Goal: Task Accomplishment & Management: Complete application form

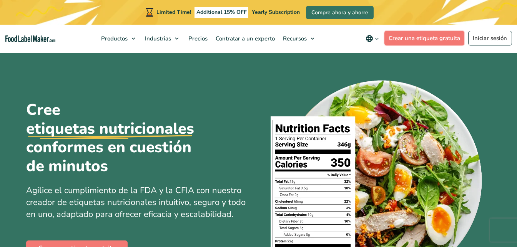
scroll to position [38, 0]
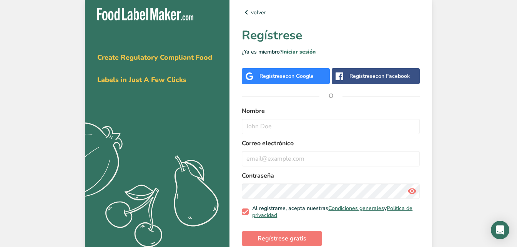
click at [441, 120] on div "Obténga su prueba gratuita [DATE] Create Regulatory Compliant Food Labels in Ju…" at bounding box center [258, 127] width 517 height 254
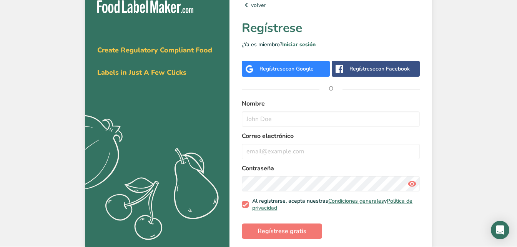
scroll to position [12, 0]
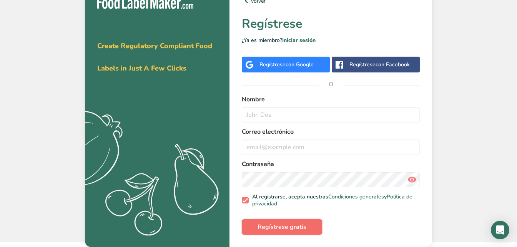
click at [301, 226] on span "Regístrese gratis" at bounding box center [282, 226] width 49 height 9
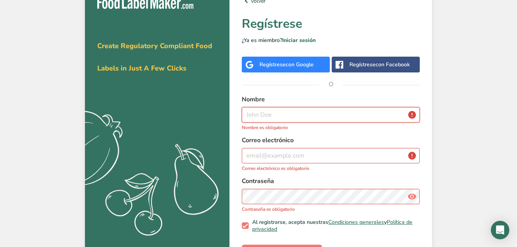
click at [303, 114] on input "text" at bounding box center [331, 114] width 178 height 15
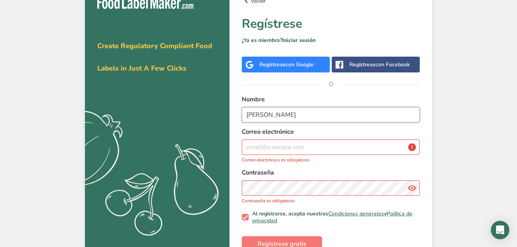
click at [280, 113] on input "[PERSON_NAME]" at bounding box center [331, 114] width 178 height 15
click at [250, 113] on input "[PERSON_NAME]" at bounding box center [331, 114] width 178 height 15
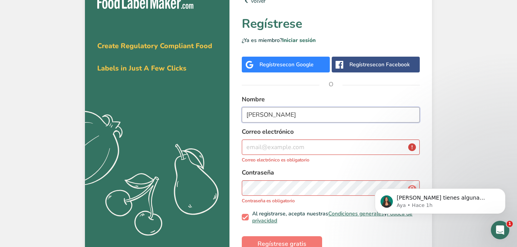
scroll to position [0, 0]
type input "[PERSON_NAME]"
click at [345, 151] on input "email" at bounding box center [331, 146] width 178 height 15
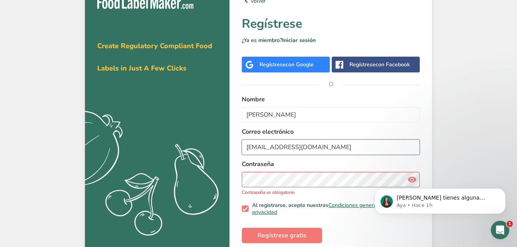
type input "[EMAIL_ADDRESS][DOMAIN_NAME]"
click at [217, 185] on section "Obténga su prueba gratuita [DATE] Create Regulatory Compliant Food Labels in Ju…" at bounding box center [258, 119] width 347 height 271
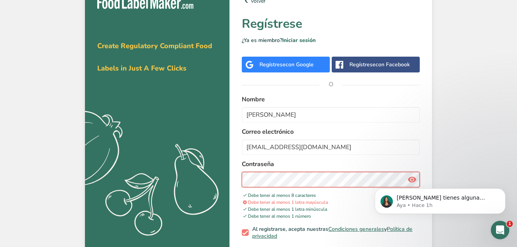
click at [238, 184] on div "volver Regístrese ¿Ya es miembro? Iniciar sesión Regístrese con Google Regístre…" at bounding box center [331, 131] width 203 height 295
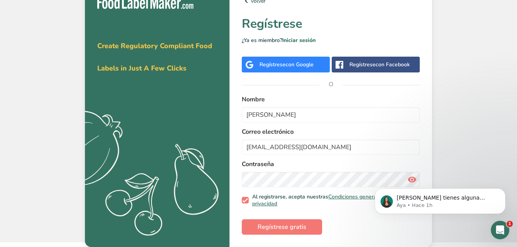
click at [409, 178] on body "[PERSON_NAME] tienes alguna pregunta no dudes en consultarnos. ¡Estamos aquí pa…" at bounding box center [441, 199] width 148 height 48
click at [409, 180] on div "[PERSON_NAME] tienes alguna pregunta no dudes en consultarnos. ¡Estamos aquí pa…" at bounding box center [441, 165] width 142 height 96
click at [407, 176] on body "[PERSON_NAME] tienes alguna pregunta no dudes en consultarnos. ¡Estamos aquí pa…" at bounding box center [441, 199] width 148 height 48
click at [407, 179] on body "[PERSON_NAME] tienes alguna pregunta no dudes en consultarnos. ¡Estamos aquí pa…" at bounding box center [441, 199] width 148 height 48
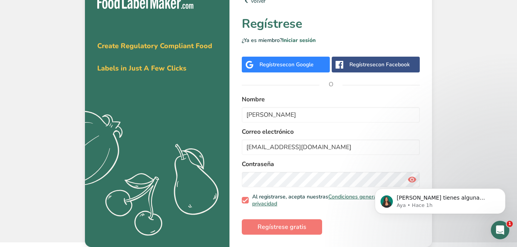
click at [407, 179] on body "[PERSON_NAME] tienes alguna pregunta no dudes en consultarnos. ¡Estamos aquí pa…" at bounding box center [441, 199] width 148 height 48
click at [219, 182] on section "Obténga su prueba gratuita [DATE] Create Regulatory Compliant Food Labels in Ju…" at bounding box center [258, 115] width 347 height 263
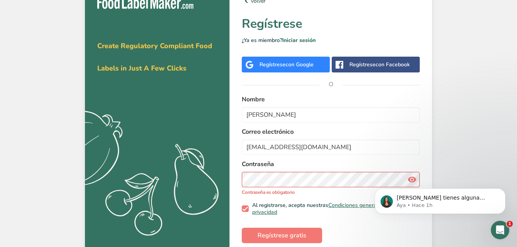
click at [411, 177] on body "[PERSON_NAME] tienes alguna pregunta no dudes en consultarnos. ¡Estamos aquí pa…" at bounding box center [441, 199] width 148 height 48
click at [372, 180] on body "[PERSON_NAME] tienes alguna pregunta no dudes en consultarnos. ¡Estamos aquí pa…" at bounding box center [441, 199] width 148 height 48
click html "[PERSON_NAME] tienes alguna pregunta no dudes en consultarnos. ¡Estamos aquí pa…"
click at [410, 176] on body "[PERSON_NAME] tienes alguna pregunta no dudes en consultarnos. ¡Estamos aquí pa…" at bounding box center [441, 199] width 148 height 48
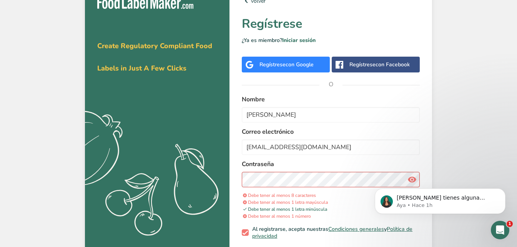
click at [405, 181] on body "[PERSON_NAME] tienes alguna pregunta no dudes en consultarnos. ¡Estamos aquí pa…" at bounding box center [441, 199] width 148 height 48
click at [407, 179] on body "[PERSON_NAME] tienes alguna pregunta no dudes en consultarnos. ¡Estamos aquí pa…" at bounding box center [441, 199] width 148 height 48
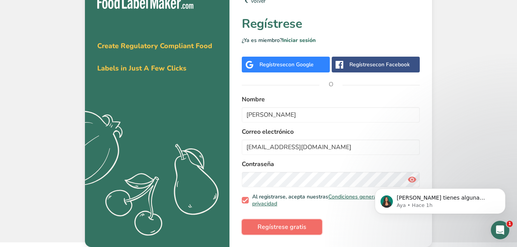
click at [311, 225] on button "Regístrese gratis" at bounding box center [282, 226] width 80 height 15
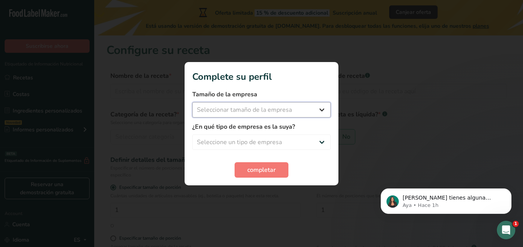
click at [323, 108] on select "Seleccionar tamaño de la empresa Menos de 10 empleados De 10 a 50 empleados De …" at bounding box center [261, 109] width 138 height 15
select select "1"
click at [192, 102] on select "Seleccionar tamaño de la empresa Menos de 10 empleados De 10 a 50 empleados De …" at bounding box center [261, 109] width 138 height 15
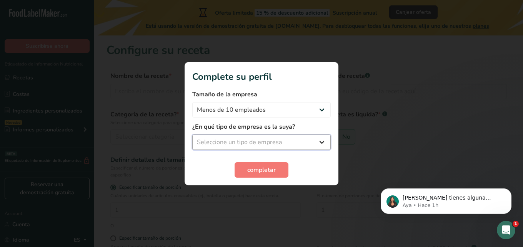
click at [323, 140] on select "Seleccione un tipo de empresa Fabricante de alimentos envasados Restaurante y c…" at bounding box center [261, 141] width 138 height 15
select select "8"
click at [192, 134] on select "Seleccione un tipo de empresa Fabricante de alimentos envasados Restaurante y c…" at bounding box center [261, 141] width 138 height 15
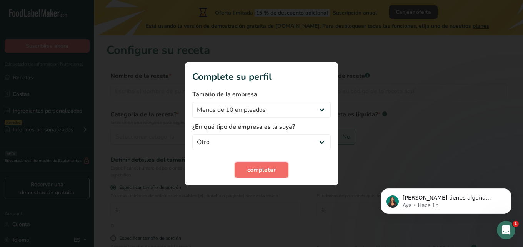
click at [253, 167] on span "completar" at bounding box center [261, 169] width 28 height 9
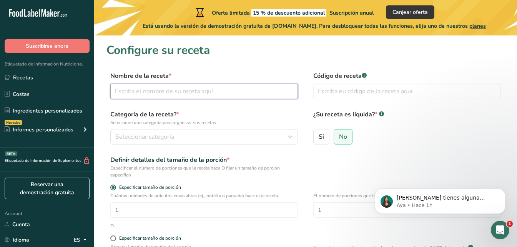
click at [217, 96] on input "text" at bounding box center [204, 90] width 188 height 15
type input "[PERSON_NAME]"
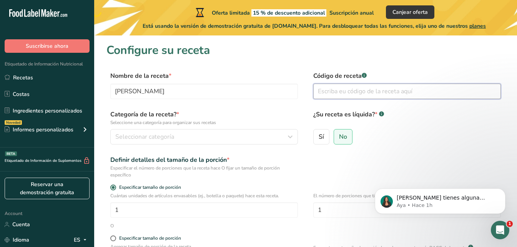
click at [334, 95] on input "text" at bounding box center [408, 90] width 188 height 15
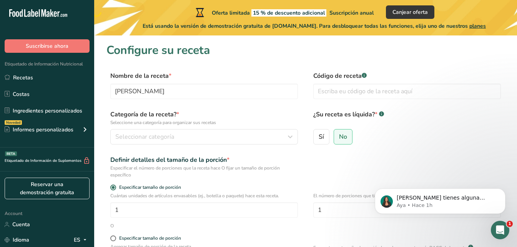
click at [450, 162] on div "Definir detalles del tamaño de la porción * Especificar el número de porciones …" at bounding box center [306, 166] width 399 height 23
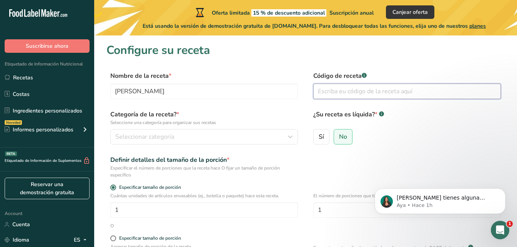
click at [368, 95] on input "text" at bounding box center [408, 90] width 188 height 15
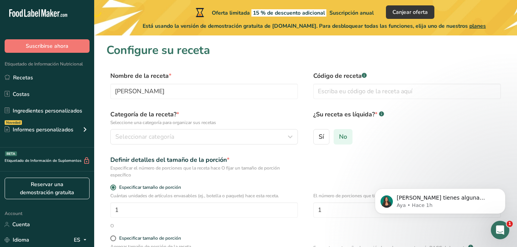
click at [344, 135] on span "No" at bounding box center [343, 137] width 8 height 8
click at [339, 135] on input "No" at bounding box center [336, 136] width 5 height 5
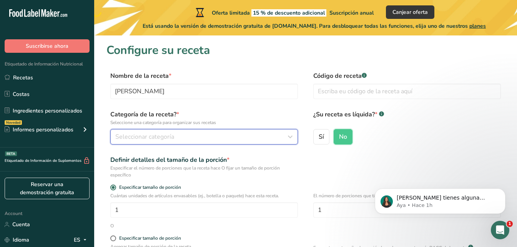
click at [260, 137] on div "Seleccionar categoría" at bounding box center [201, 136] width 173 height 9
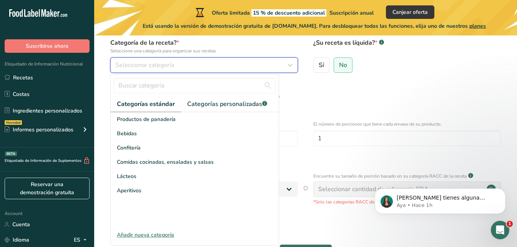
scroll to position [77, 0]
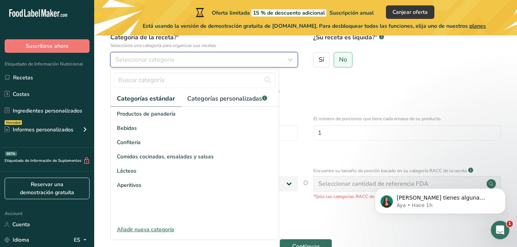
drag, startPoint x: 523, startPoint y: 144, endPoint x: 138, endPoint y: 52, distance: 395.1
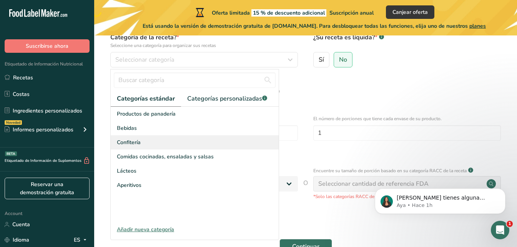
click at [185, 140] on div "Confitería" at bounding box center [195, 142] width 168 height 14
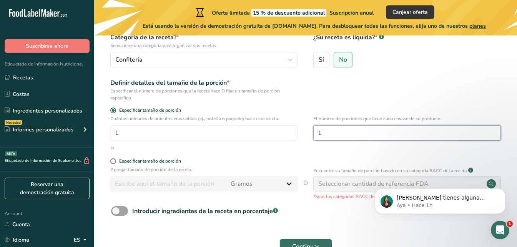
click at [420, 133] on input "1" at bounding box center [408, 132] width 188 height 15
type input "6"
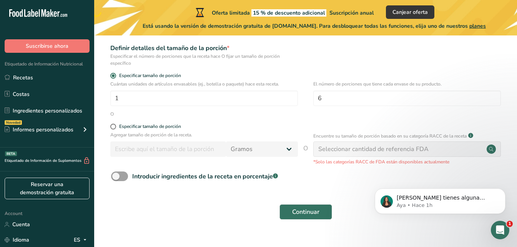
scroll to position [126, 0]
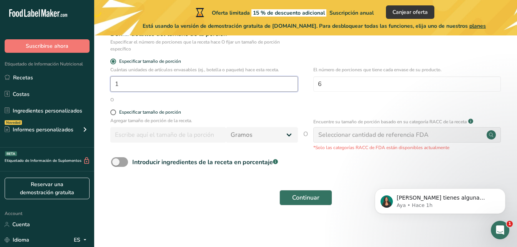
click at [190, 82] on input "1" at bounding box center [204, 83] width 188 height 15
click at [115, 112] on span at bounding box center [113, 112] width 6 height 6
click at [115, 112] on input "Especificar tamaño de porción" at bounding box center [112, 112] width 5 height 5
radio input "true"
radio input "false"
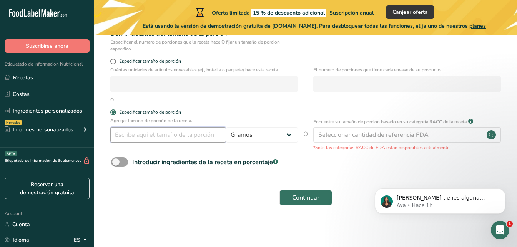
click at [171, 134] on input "number" at bounding box center [168, 134] width 116 height 15
click at [184, 136] on input "number" at bounding box center [168, 134] width 116 height 15
type input "1"
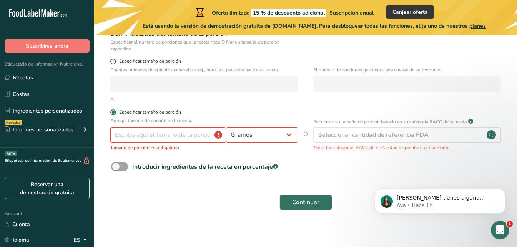
click at [112, 61] on span at bounding box center [113, 61] width 6 height 6
click at [112, 61] on input "Especificar tamaño de porción" at bounding box center [112, 61] width 5 height 5
radio input "true"
radio input "false"
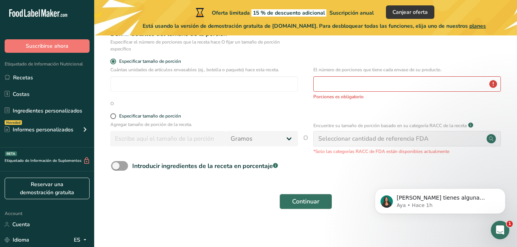
click at [374, 130] on div "Encuentre su tamaño de porción basado en su categoría RACC de la receta .a-a{fi…" at bounding box center [408, 138] width 188 height 34
click at [382, 146] on div "Seleccionar cantidad de referencia FDA" at bounding box center [408, 138] width 188 height 15
click at [156, 83] on input "number" at bounding box center [204, 83] width 188 height 15
type input "1"
click at [346, 80] on input "number" at bounding box center [408, 83] width 188 height 15
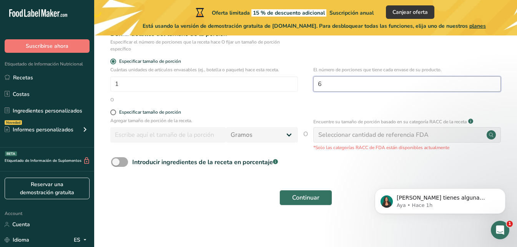
type input "6"
click at [128, 162] on span "Introducir ingredientes de la receta en porcentaje .a-a{fill:#347362;}.b-a{fill…" at bounding box center [203, 161] width 150 height 9
click at [116, 162] on input "Introducir ingredientes de la receta en porcentaje .a-a{fill:#347362;}.b-a{fill…" at bounding box center [113, 161] width 5 height 5
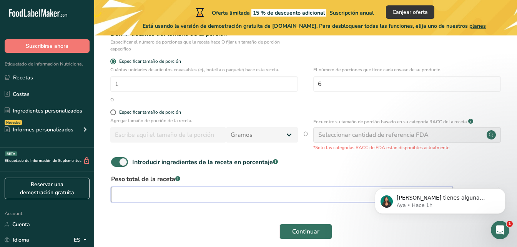
click at [221, 193] on input "number" at bounding box center [282, 194] width 342 height 15
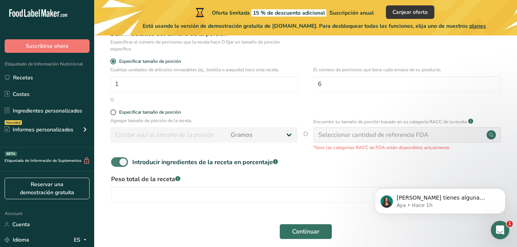
click at [113, 161] on span at bounding box center [119, 162] width 17 height 10
click at [113, 161] on input "Introducir ingredientes de la receta en porcentaje .a-a{fill:#347362;}.b-a{fill…" at bounding box center [113, 161] width 5 height 5
checkbox input "false"
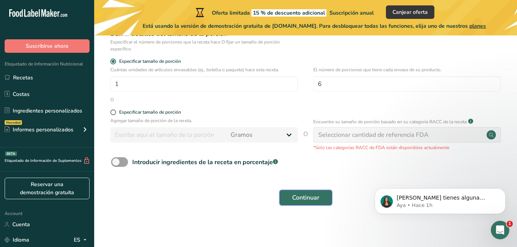
click at [293, 195] on span "Continuar" at bounding box center [305, 197] width 27 height 9
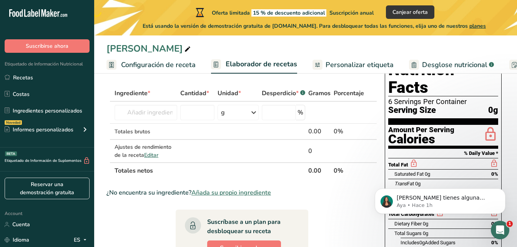
scroll to position [40, 0]
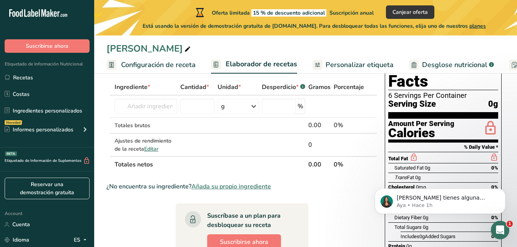
click at [187, 91] on span "Cantidad *" at bounding box center [194, 86] width 29 height 9
click at [201, 85] on span "Cantidad *" at bounding box center [194, 86] width 29 height 9
click at [233, 87] on span "Unidad *" at bounding box center [229, 86] width 23 height 9
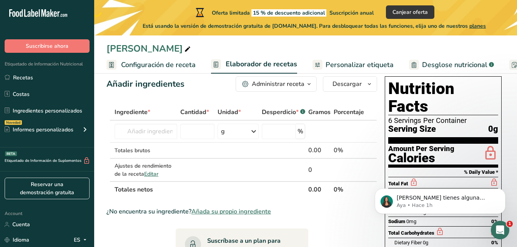
scroll to position [13, 0]
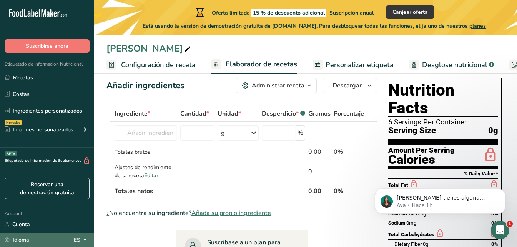
click at [87, 240] on icon at bounding box center [85, 240] width 6 height 10
click at [84, 239] on icon at bounding box center [85, 240] width 6 height 10
click at [85, 237] on icon at bounding box center [85, 240] width 6 height 10
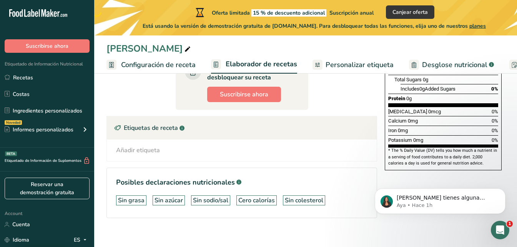
scroll to position [195, 0]
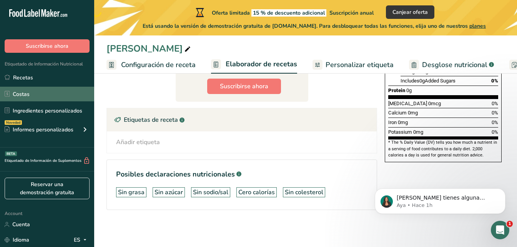
click at [71, 101] on link "Costas" at bounding box center [47, 94] width 94 height 15
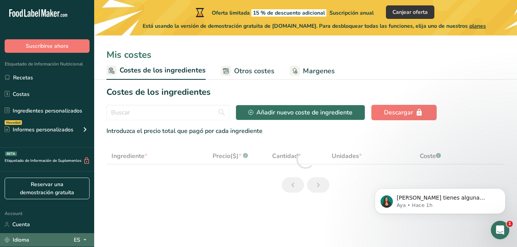
click at [84, 233] on div "Idioma ES" at bounding box center [47, 239] width 85 height 13
select select "1"
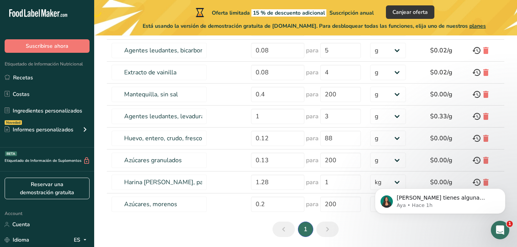
scroll to position [148, 0]
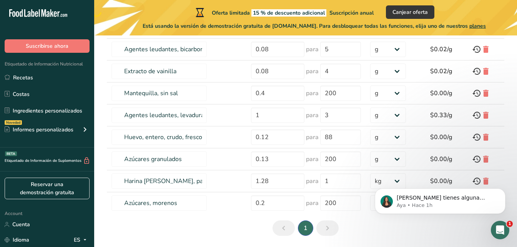
click at [482, 180] on body "[PERSON_NAME] tienes alguna pregunta no dudes en consultarnos. ¡Estamos aquí pa…" at bounding box center [441, 199] width 148 height 48
click at [477, 176] on body "[PERSON_NAME] tienes alguna pregunta no dudes en consultarnos. ¡Estamos aquí pa…" at bounding box center [441, 199] width 148 height 48
click at [482, 184] on body "[PERSON_NAME] tienes alguna pregunta no dudes en consultarnos. ¡Estamos aquí pa…" at bounding box center [441, 199] width 148 height 48
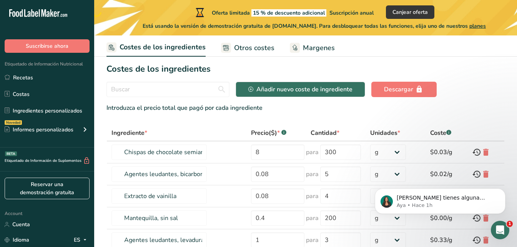
scroll to position [0, 0]
